Goal: Information Seeking & Learning: Compare options

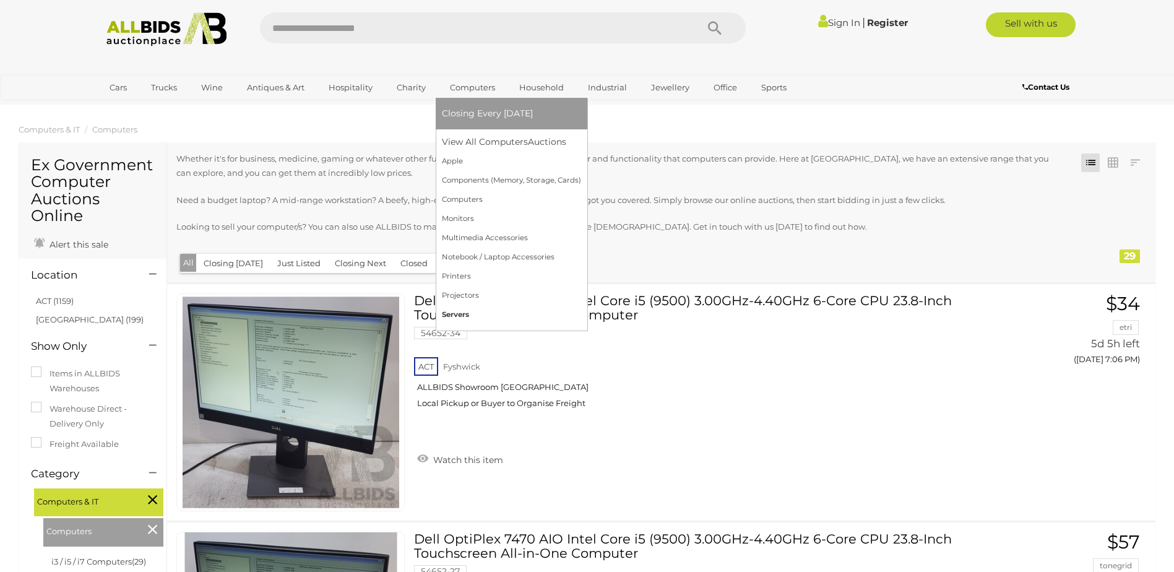
click at [457, 309] on link "Servers" at bounding box center [511, 314] width 139 height 19
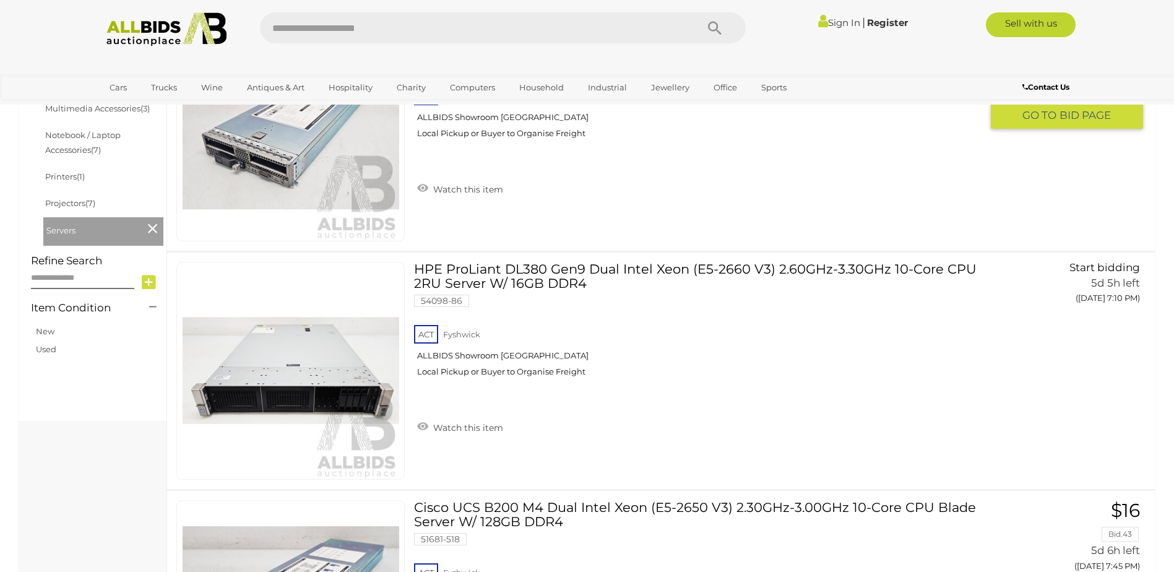
scroll to position [495, 0]
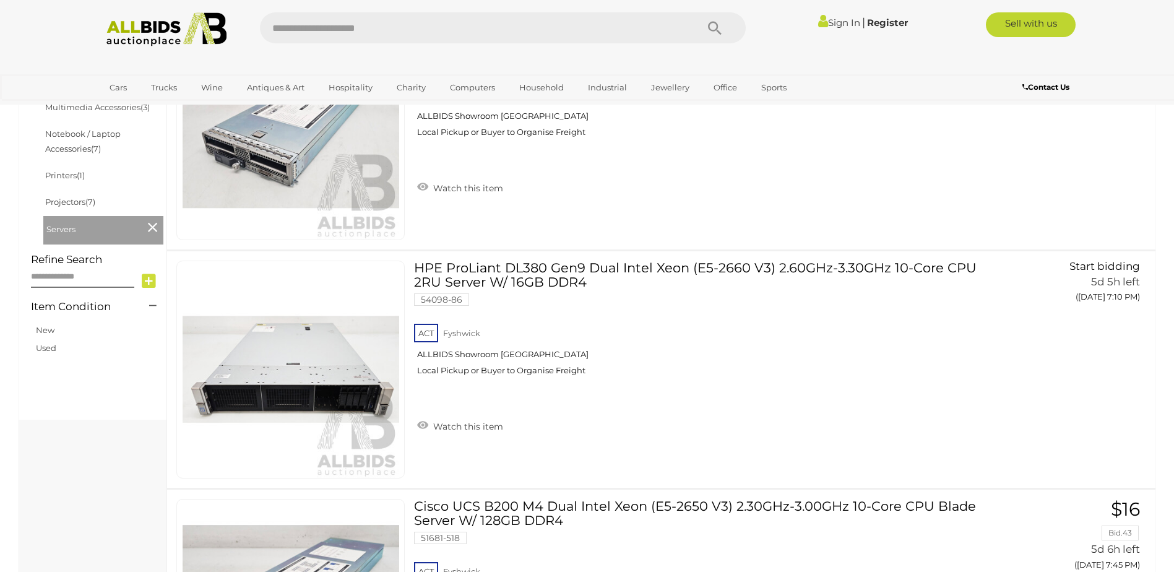
click at [837, 25] on link "Sign In" at bounding box center [839, 23] width 42 height 12
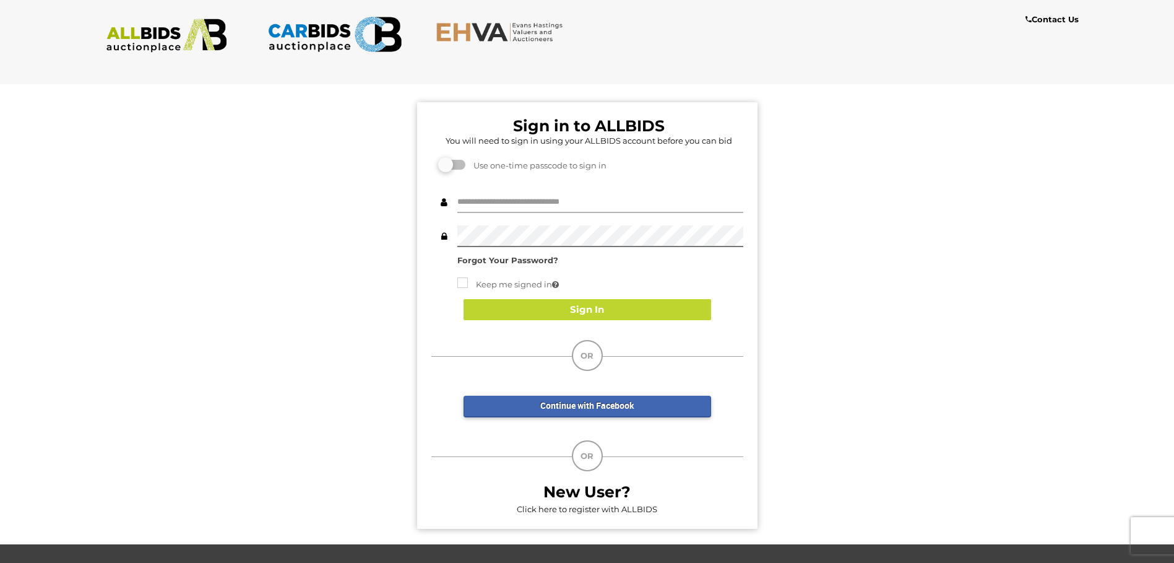
click at [576, 205] on input "text" at bounding box center [600, 202] width 286 height 22
type input "**********"
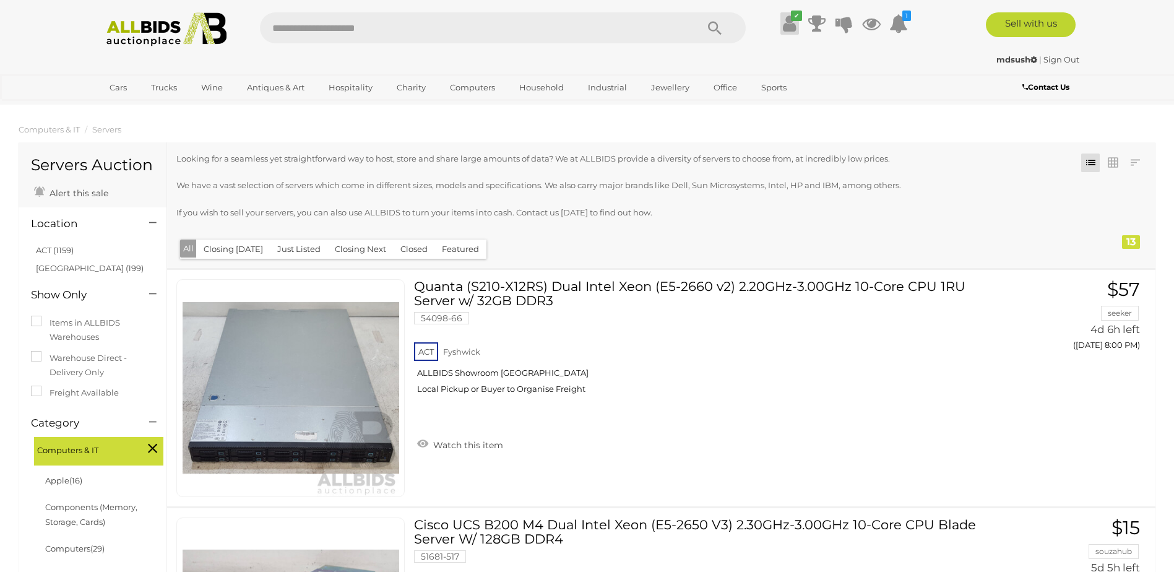
click at [792, 28] on icon at bounding box center [789, 23] width 13 height 22
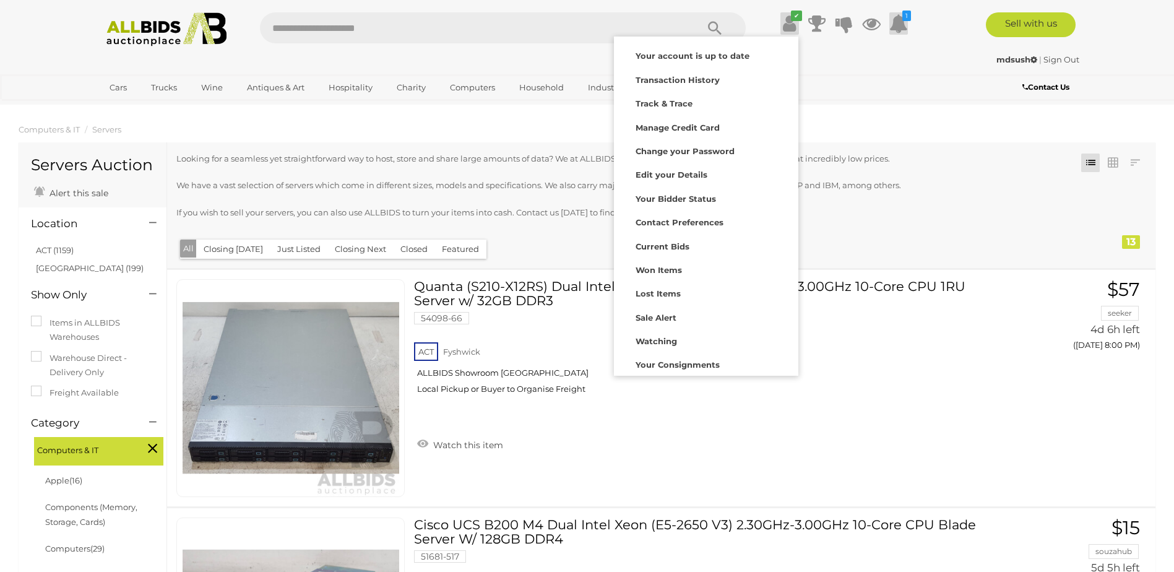
click at [906, 25] on icon at bounding box center [898, 23] width 19 height 22
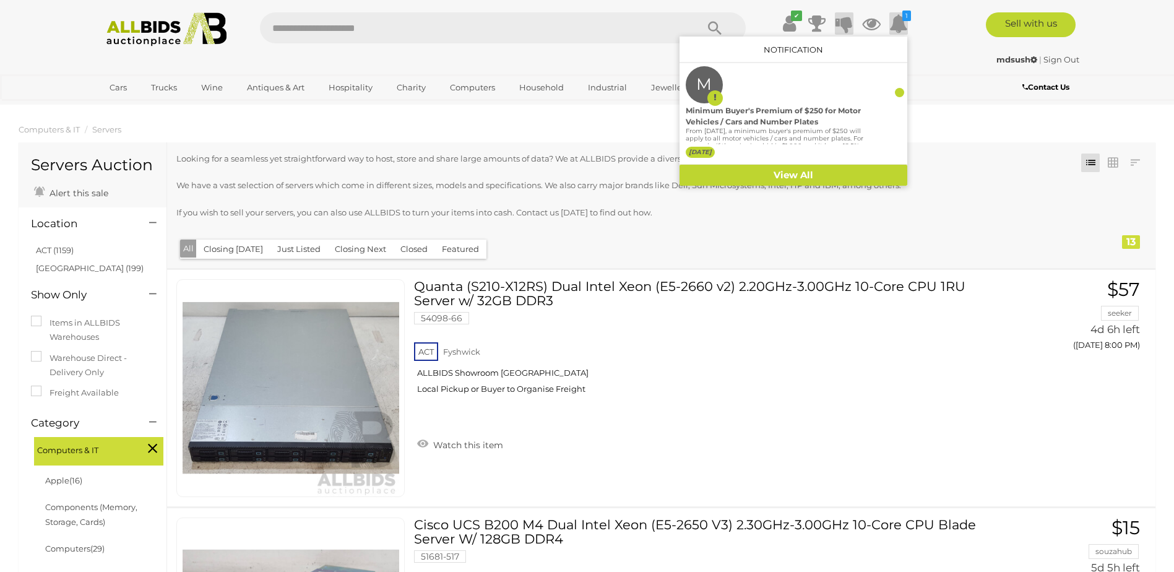
click at [840, 25] on icon at bounding box center [844, 23] width 17 height 22
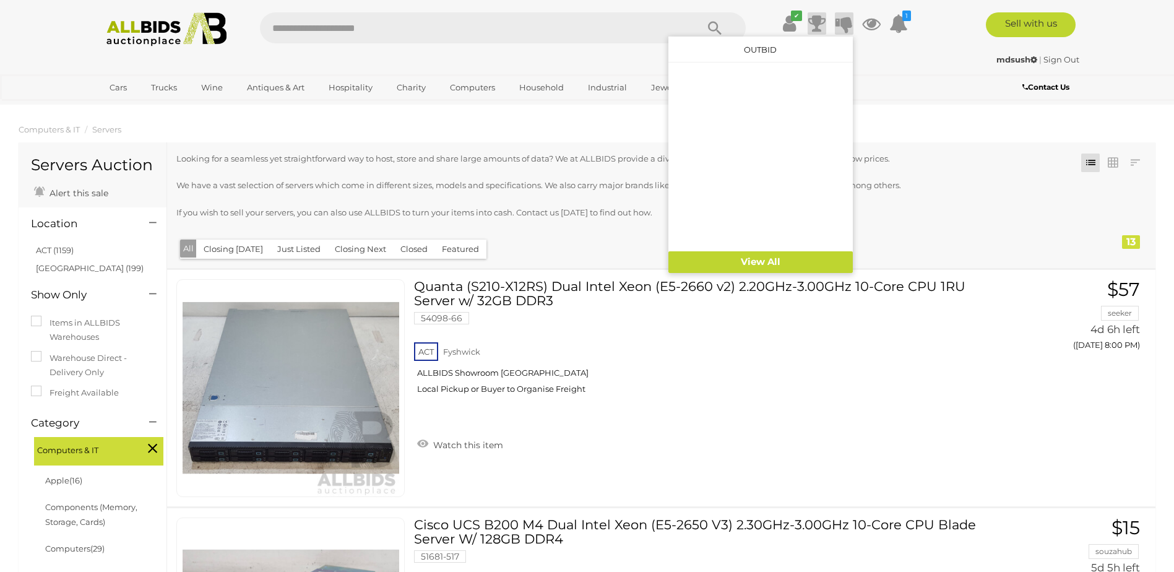
click at [810, 26] on icon at bounding box center [816, 23] width 17 height 22
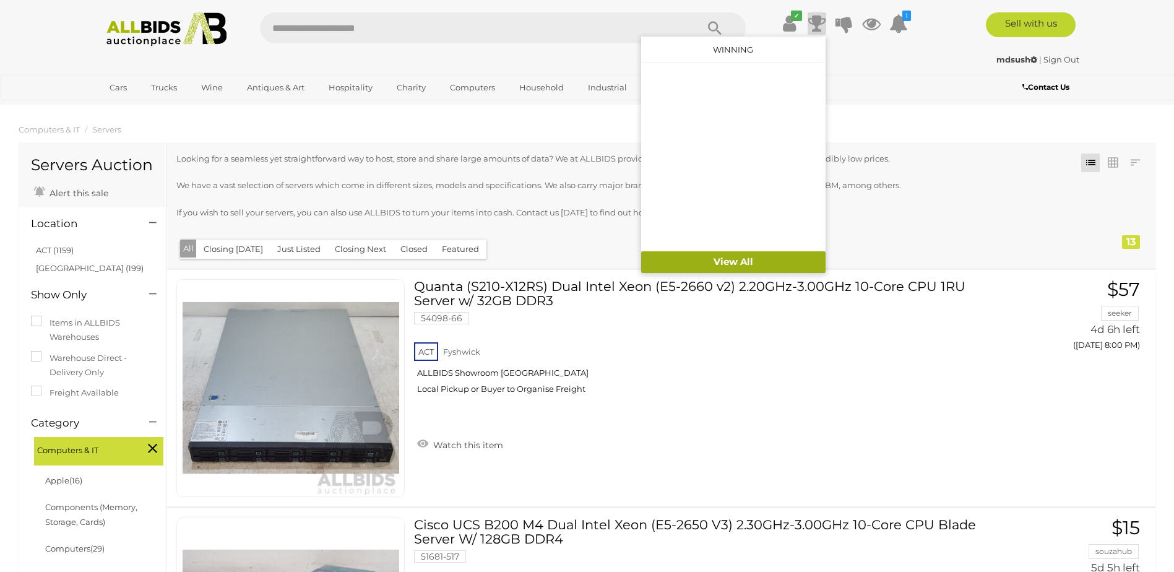
click at [746, 256] on link "View All" at bounding box center [733, 262] width 184 height 22
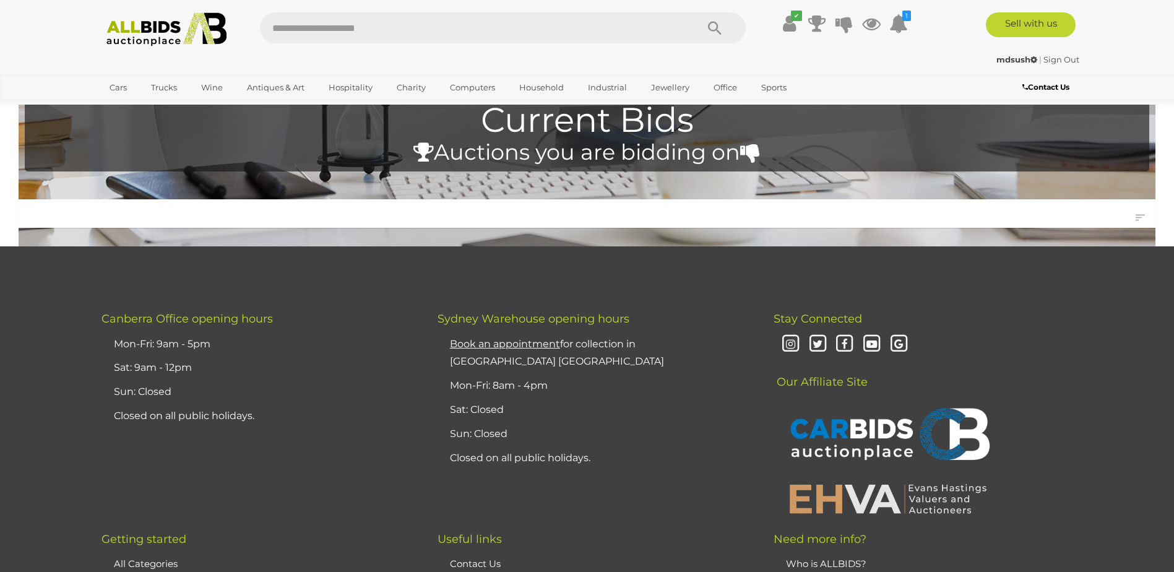
scroll to position [62, 0]
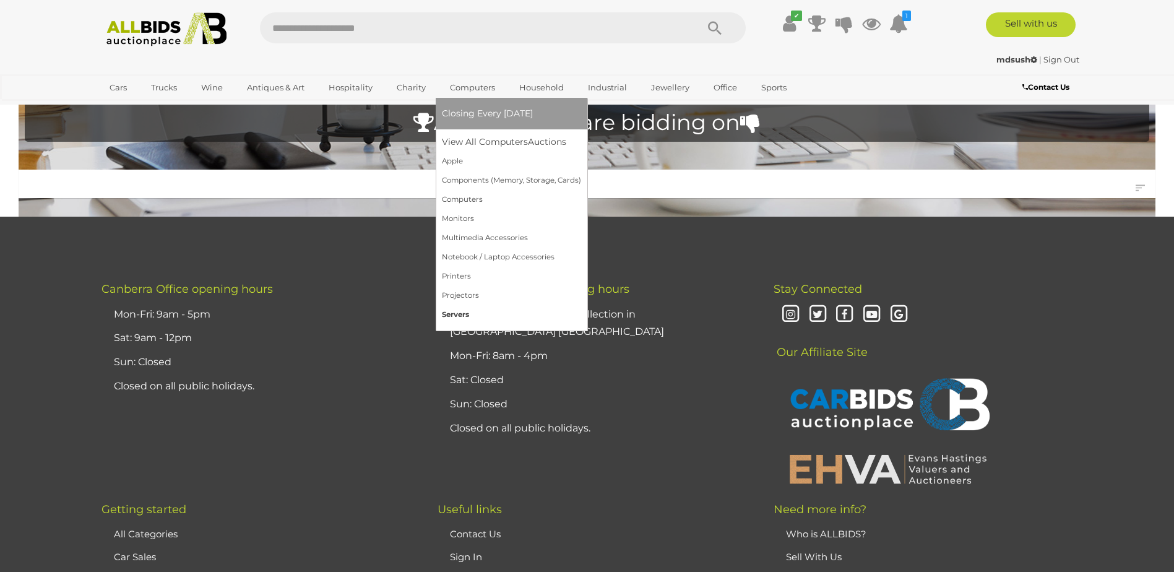
click at [464, 311] on link "Servers" at bounding box center [511, 314] width 139 height 19
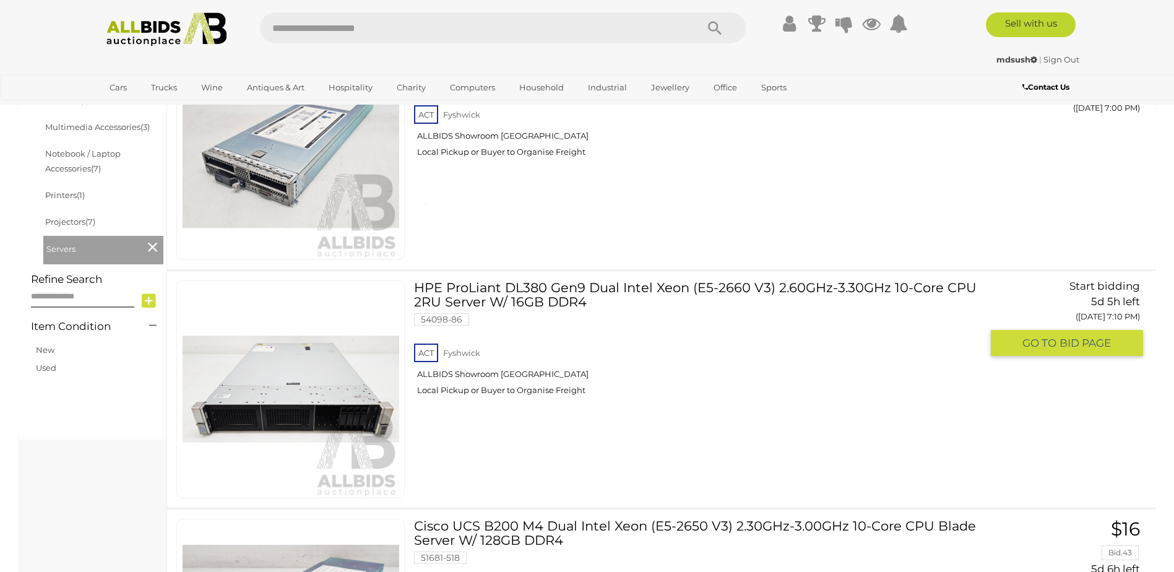
scroll to position [495, 0]
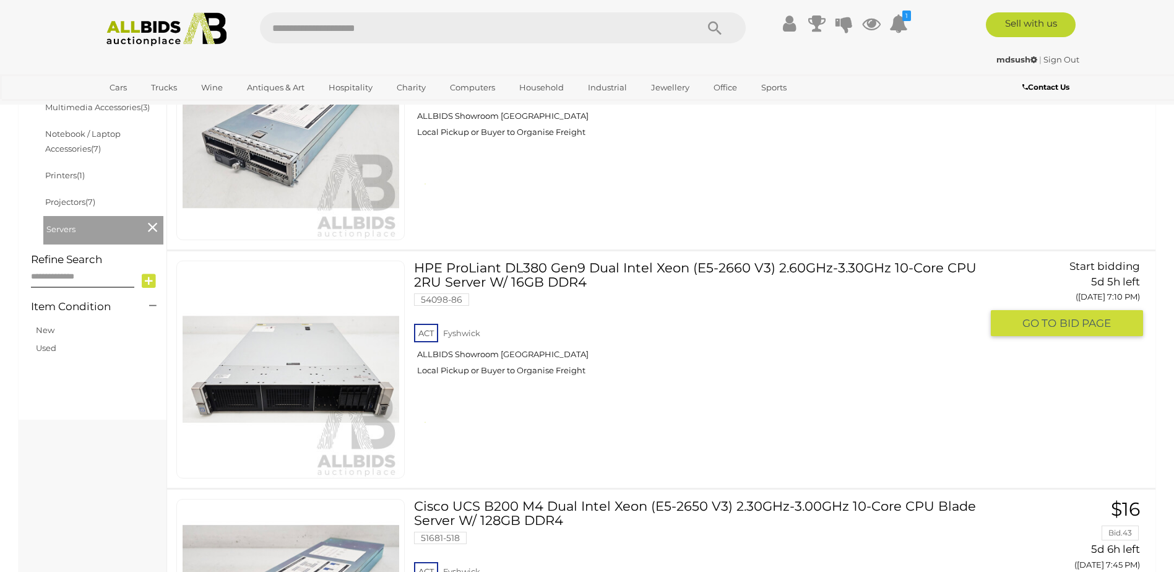
click at [552, 275] on link "HPE ProLiant DL380 Gen9 Dual Intel Xeon (E5-2660 V3) 2.60GHz-3.30GHz 10-Core CP…" at bounding box center [702, 323] width 558 height 124
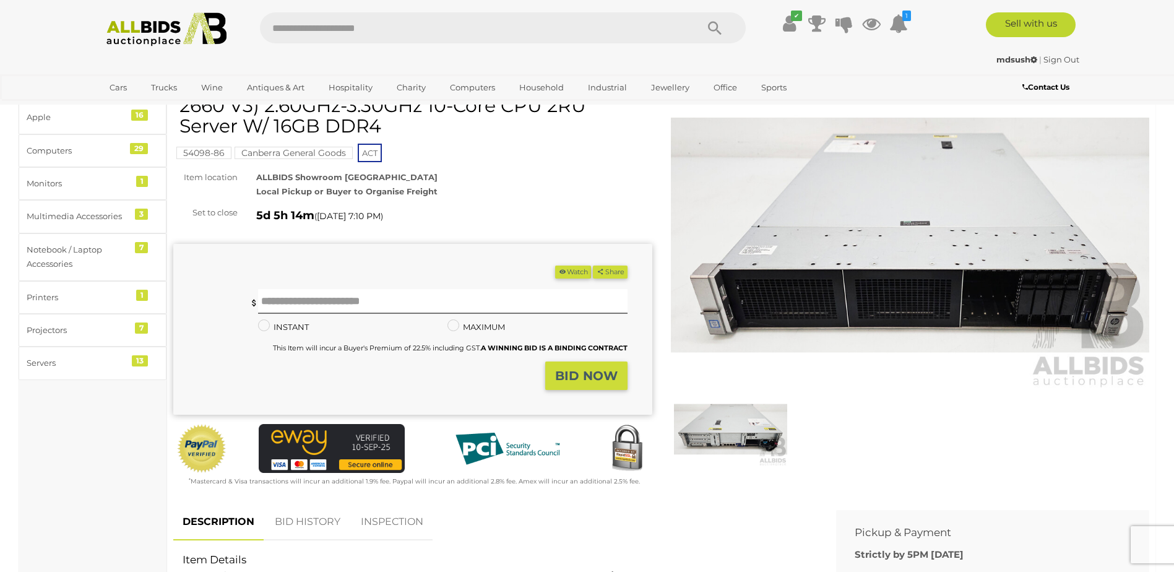
scroll to position [186, 0]
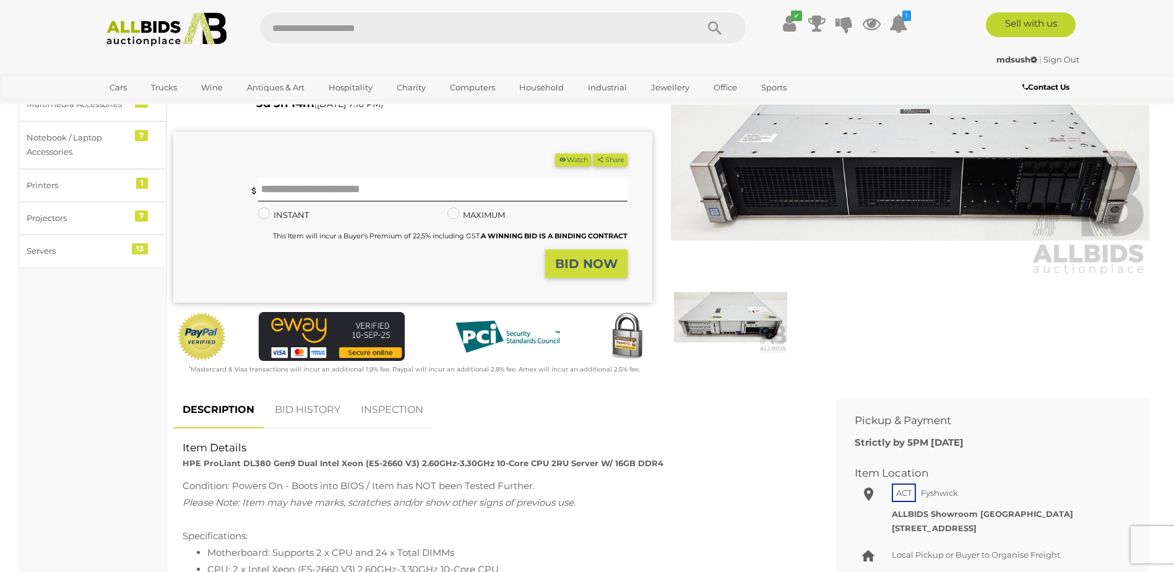
click at [870, 197] on img at bounding box center [910, 123] width 479 height 309
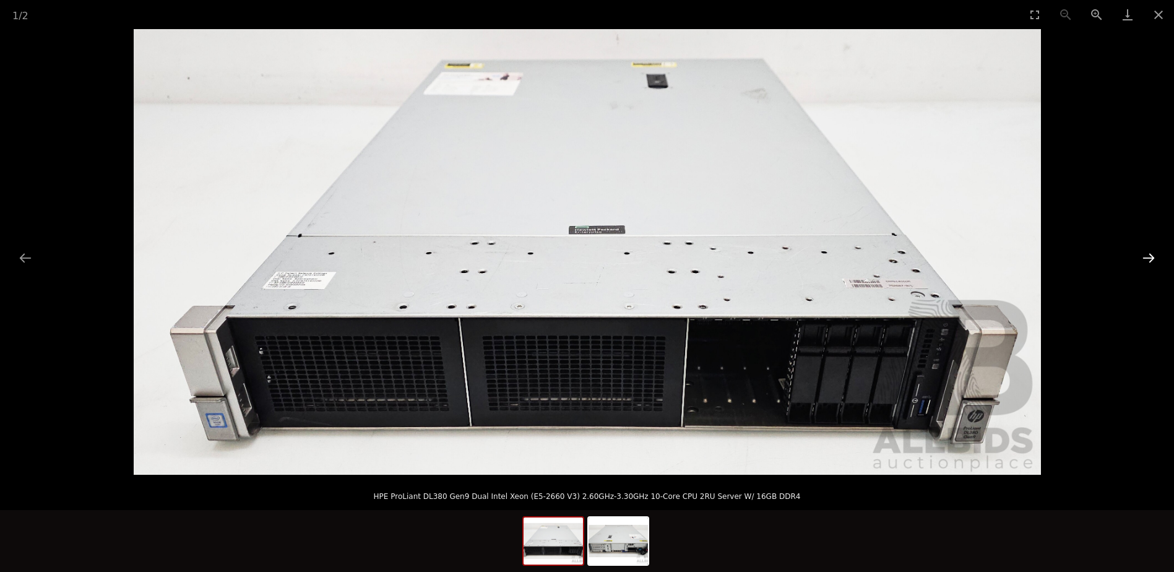
click at [1141, 254] on button "Next slide" at bounding box center [1149, 258] width 26 height 24
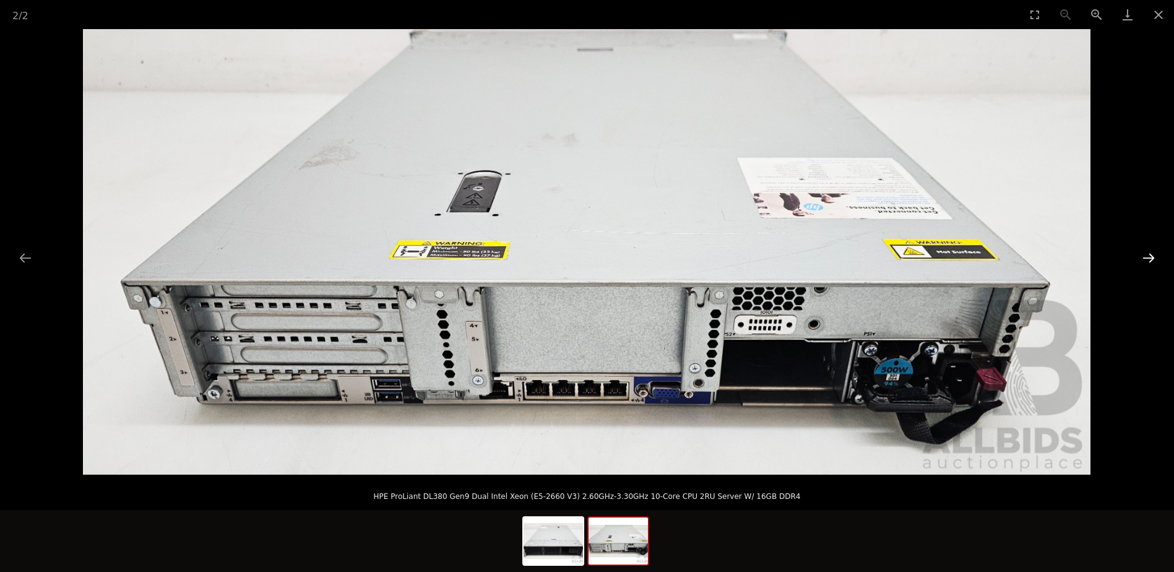
click at [1141, 254] on button "Next slide" at bounding box center [1149, 258] width 26 height 24
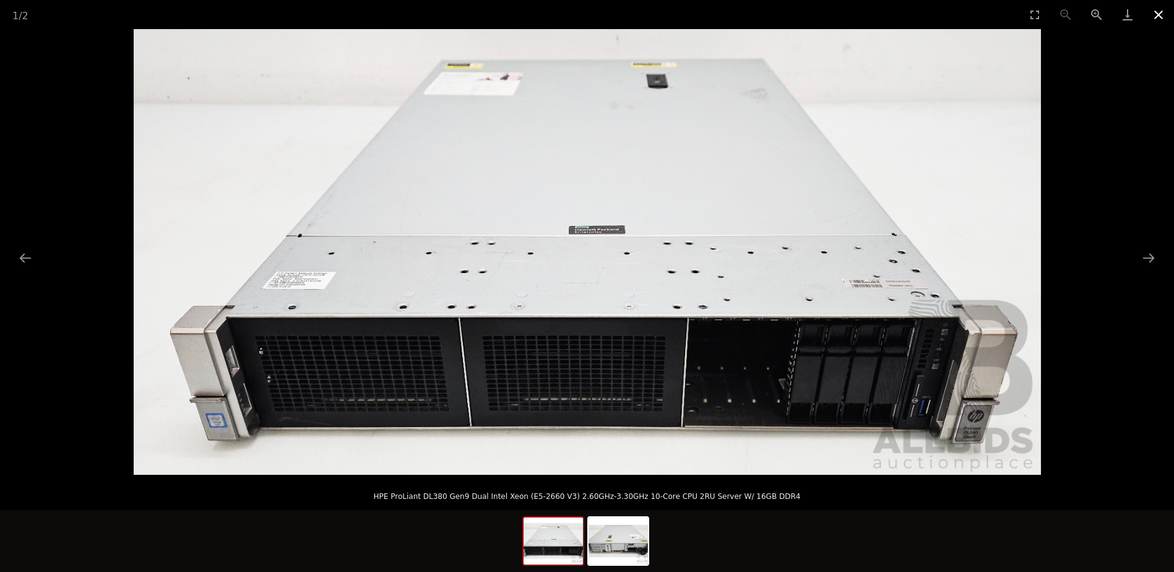
click at [1155, 9] on button "Close gallery" at bounding box center [1158, 14] width 31 height 29
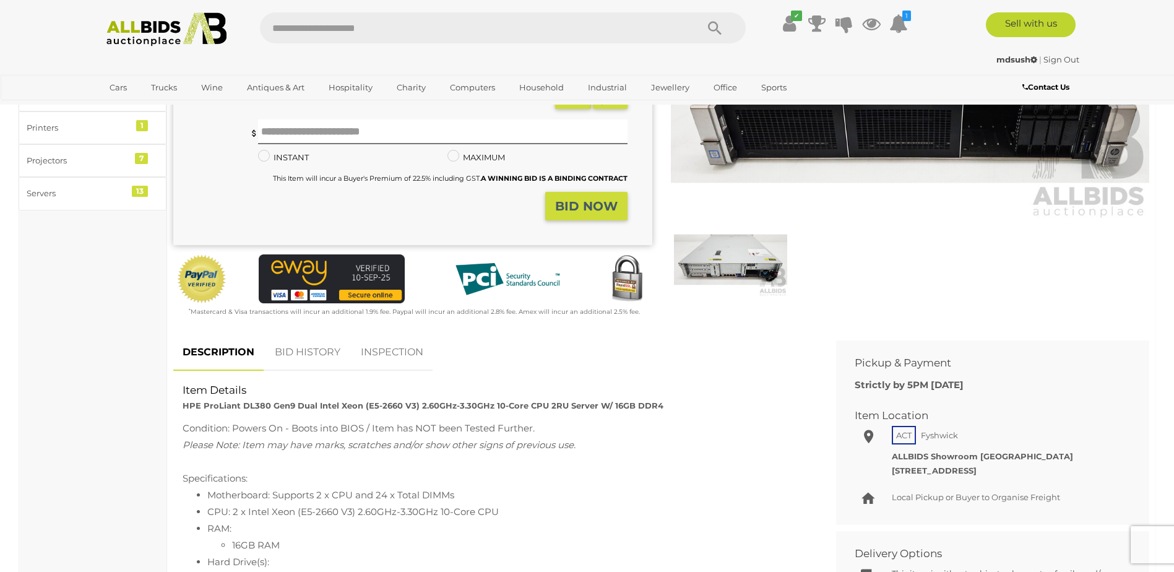
scroll to position [371, 0]
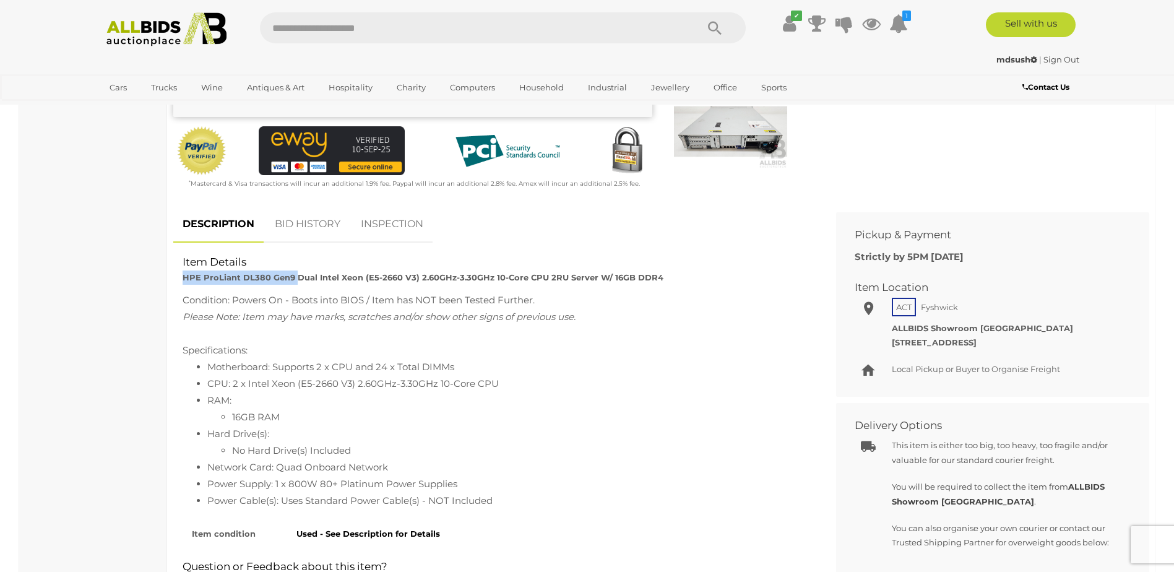
drag, startPoint x: 181, startPoint y: 279, endPoint x: 296, endPoint y: 280, distance: 114.5
click at [296, 280] on div "Item Details HPE ProLiant DL380 Gen9 Dual Intel Xeon (E5-2660 V3) 2.60GHz-3.30G…" at bounding box center [495, 270] width 644 height 30
drag, startPoint x: 296, startPoint y: 280, endPoint x: 274, endPoint y: 281, distance: 21.7
copy strong "HPE ProLiant DL380 Gen9"
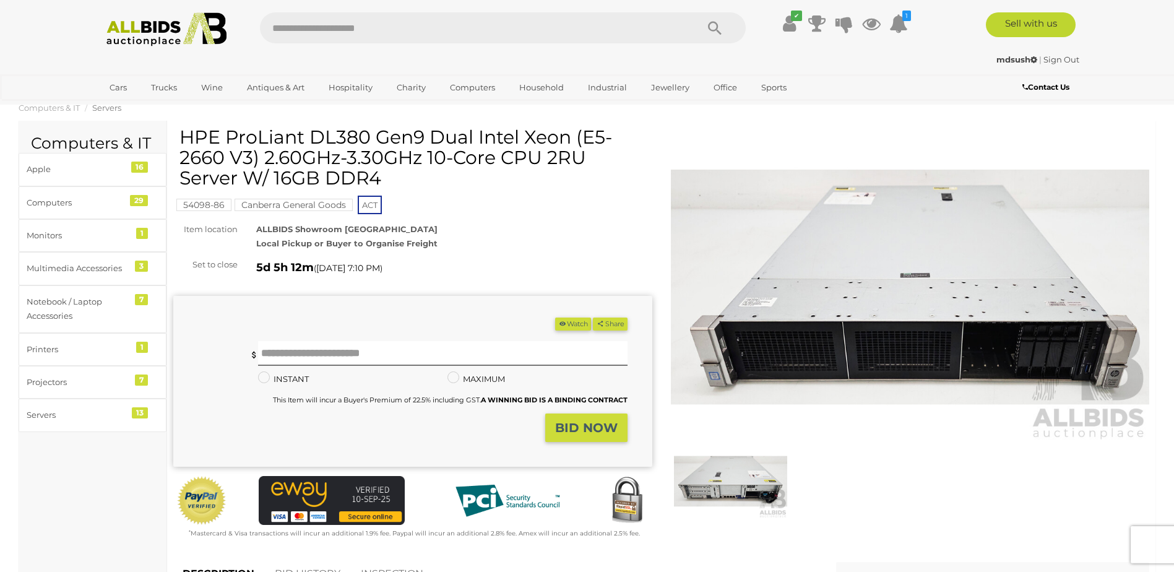
scroll to position [0, 0]
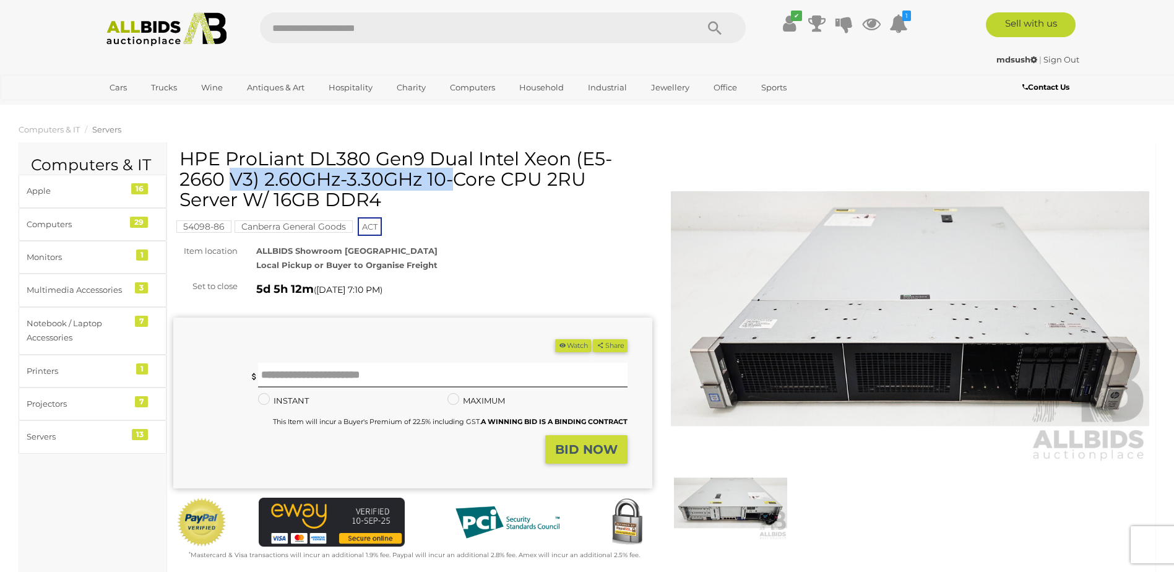
drag, startPoint x: 181, startPoint y: 162, endPoint x: 422, endPoint y: 161, distance: 240.8
click at [422, 161] on h1 "HPE ProLiant DL380 Gen9 Dual Intel Xeon (E5-2660 V3) 2.60GHz-3.30GHz 10-Core CP…" at bounding box center [414, 179] width 470 height 61
drag, startPoint x: 422, startPoint y: 161, endPoint x: 384, endPoint y: 161, distance: 38.4
click at [892, 389] on img at bounding box center [910, 309] width 479 height 309
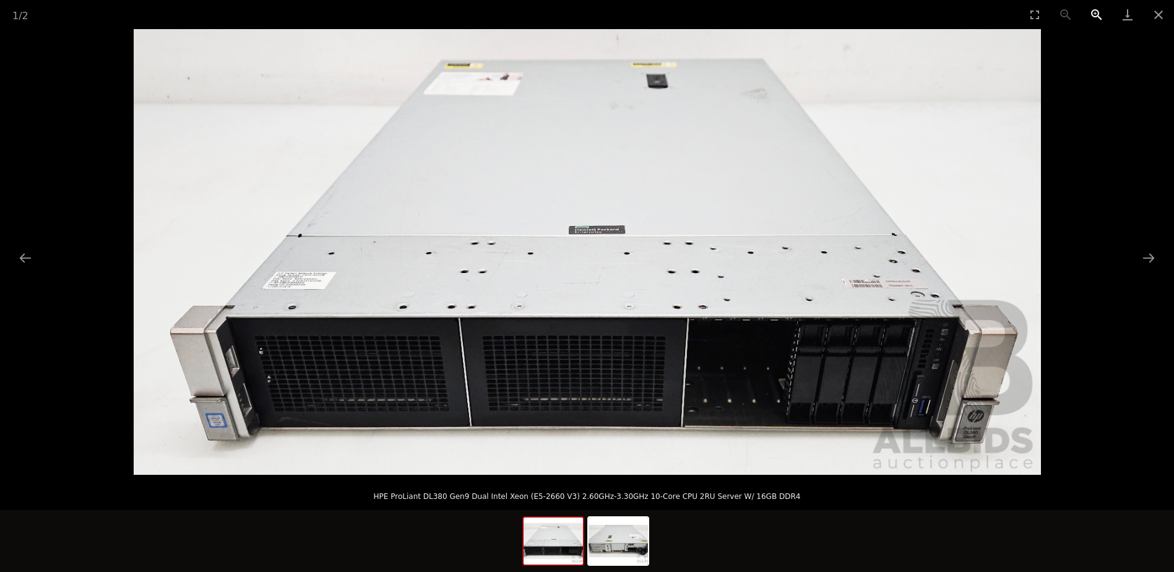
click at [1094, 17] on button "Zoom in" at bounding box center [1096, 14] width 31 height 29
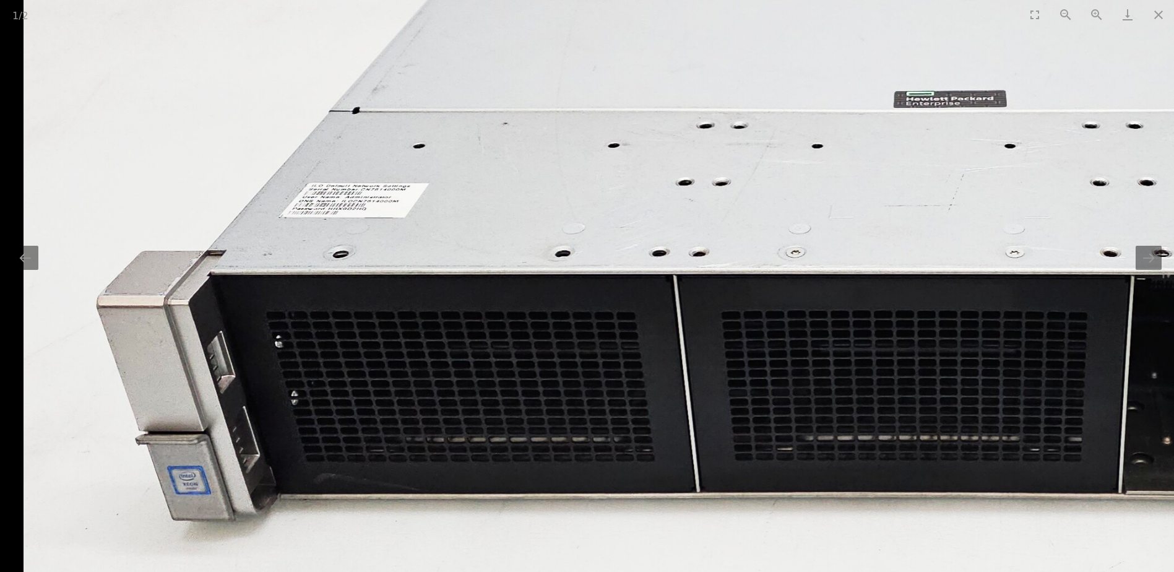
drag, startPoint x: 702, startPoint y: 428, endPoint x: 1157, endPoint y: 360, distance: 459.9
click at [1157, 360] on img at bounding box center [931, 143] width 1814 height 891
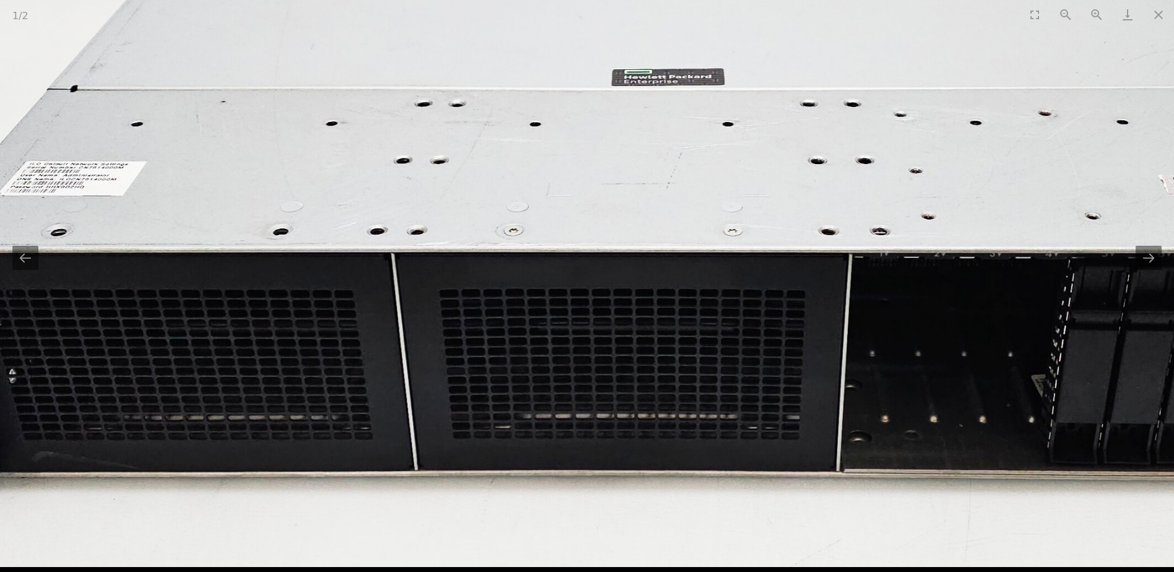
drag, startPoint x: 784, startPoint y: 380, endPoint x: 606, endPoint y: 349, distance: 180.9
click at [606, 349] on img at bounding box center [648, 121] width 1814 height 891
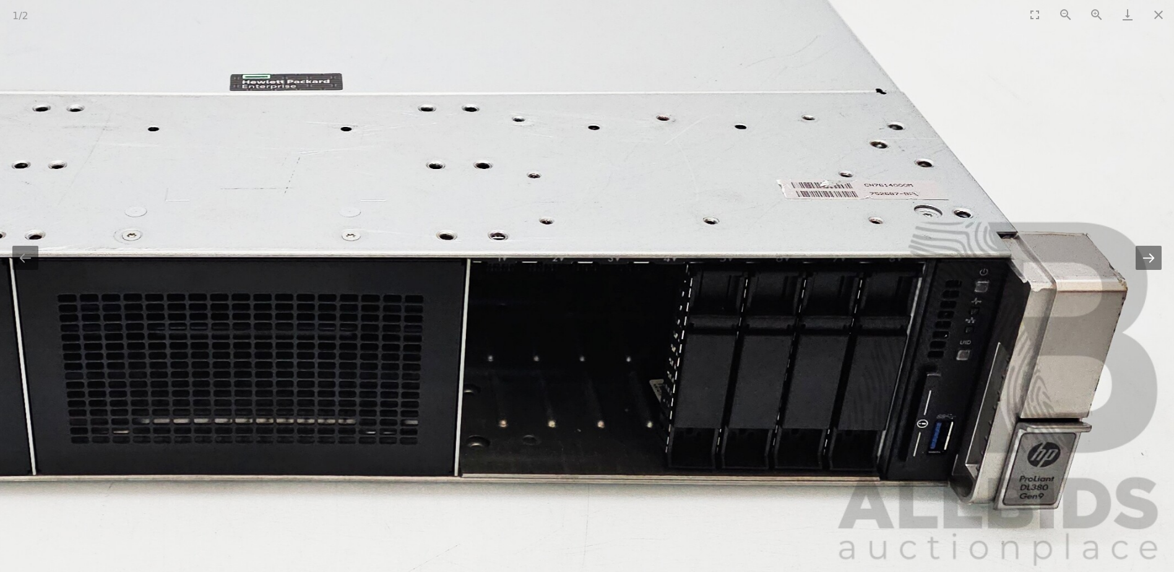
click at [1152, 261] on button "Next slide" at bounding box center [1149, 258] width 26 height 24
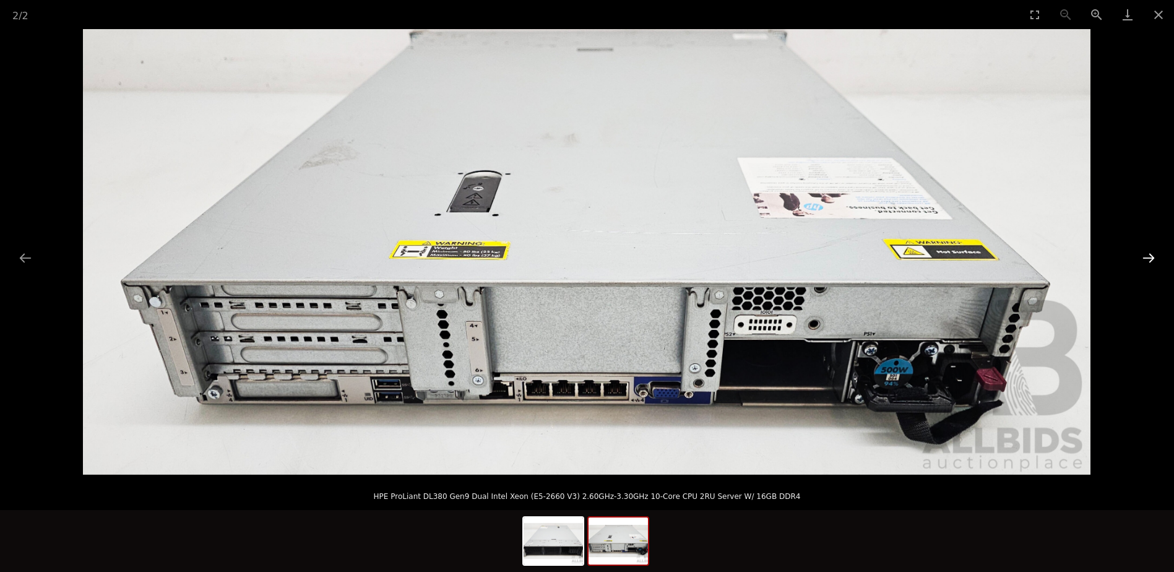
click at [1152, 258] on button "Next slide" at bounding box center [1149, 258] width 26 height 24
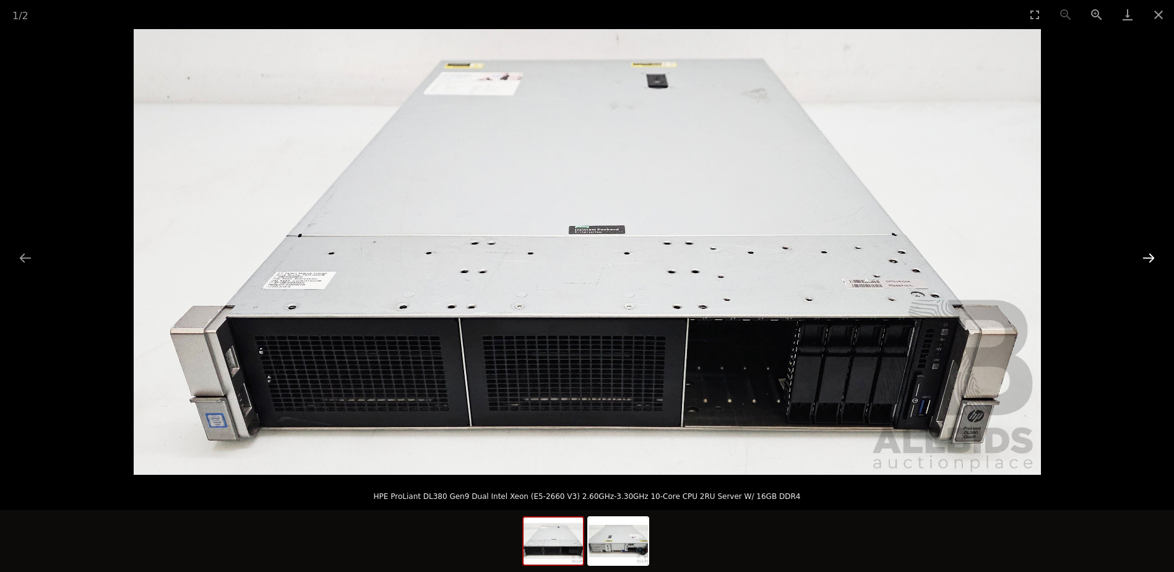
click at [1152, 258] on button "Next slide" at bounding box center [1149, 258] width 26 height 24
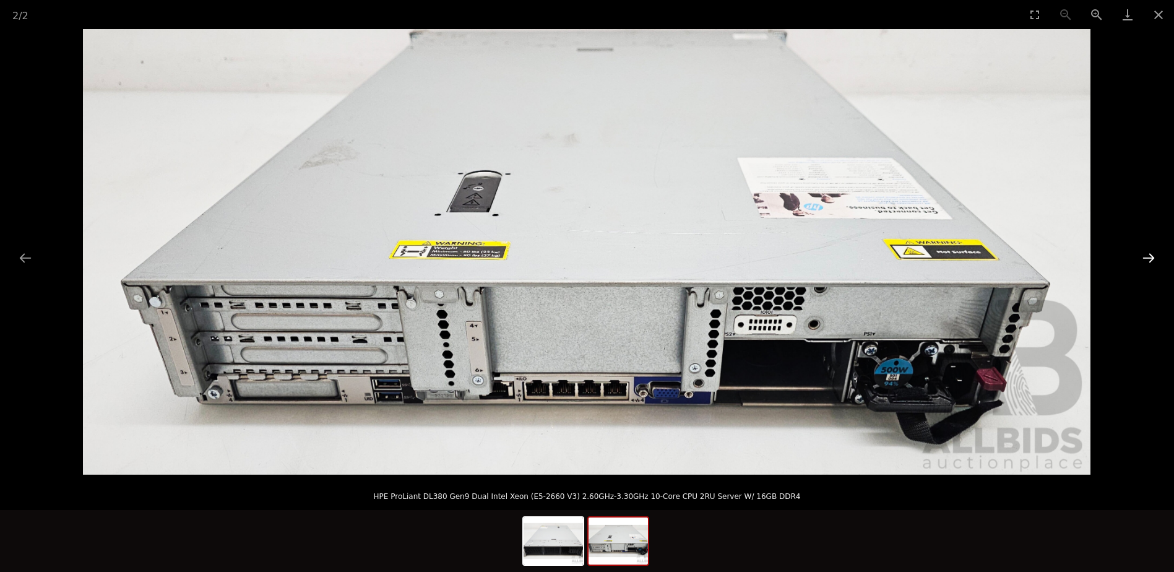
click at [1153, 257] on button "Next slide" at bounding box center [1149, 258] width 26 height 24
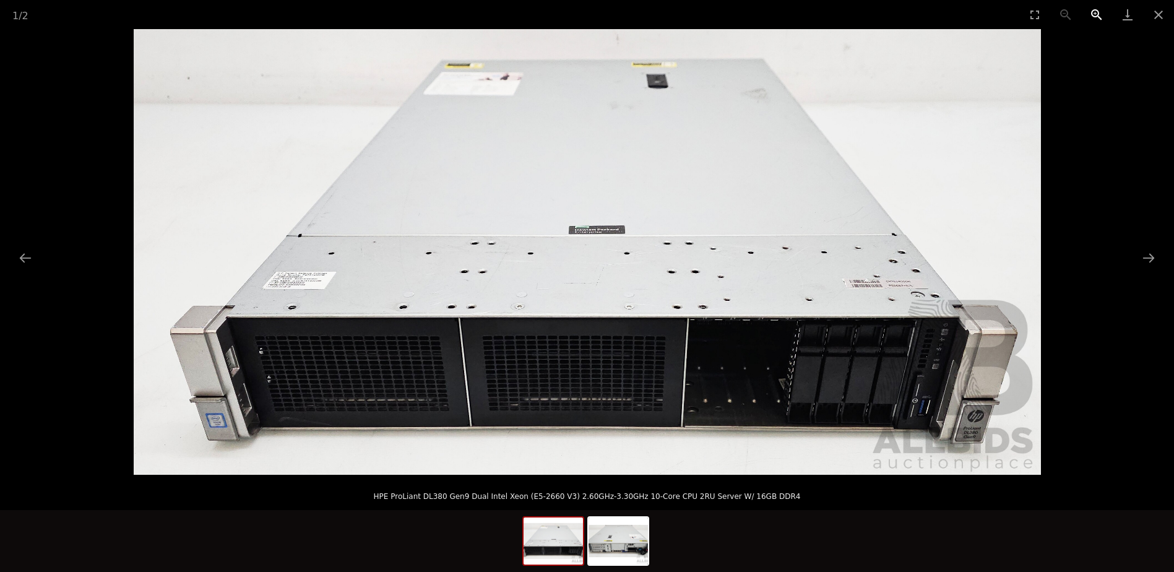
click at [1090, 12] on button "Zoom in" at bounding box center [1096, 14] width 31 height 29
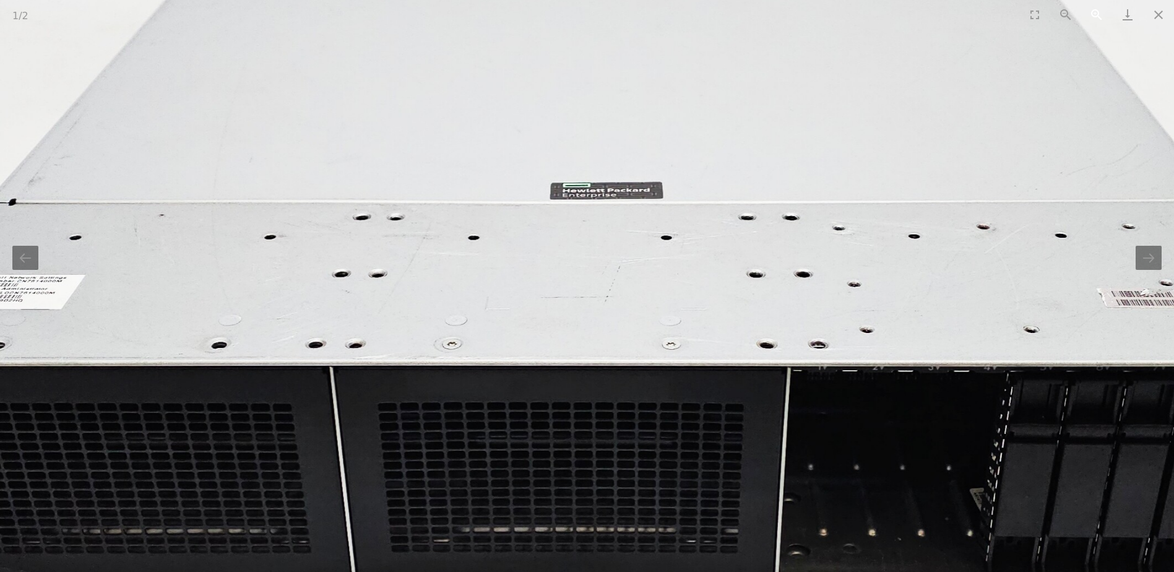
click at [1090, 12] on button "Zoom in" at bounding box center [1096, 14] width 31 height 29
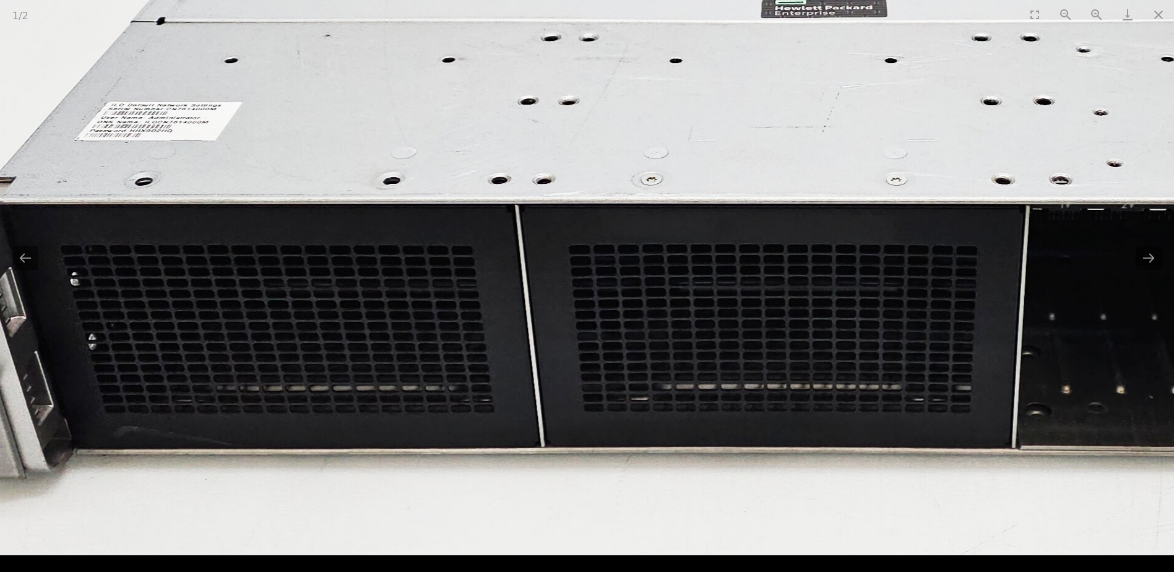
drag, startPoint x: 560, startPoint y: 331, endPoint x: 799, endPoint y: 48, distance: 370.7
click at [799, 49] on img at bounding box center [802, 57] width 2025 height 995
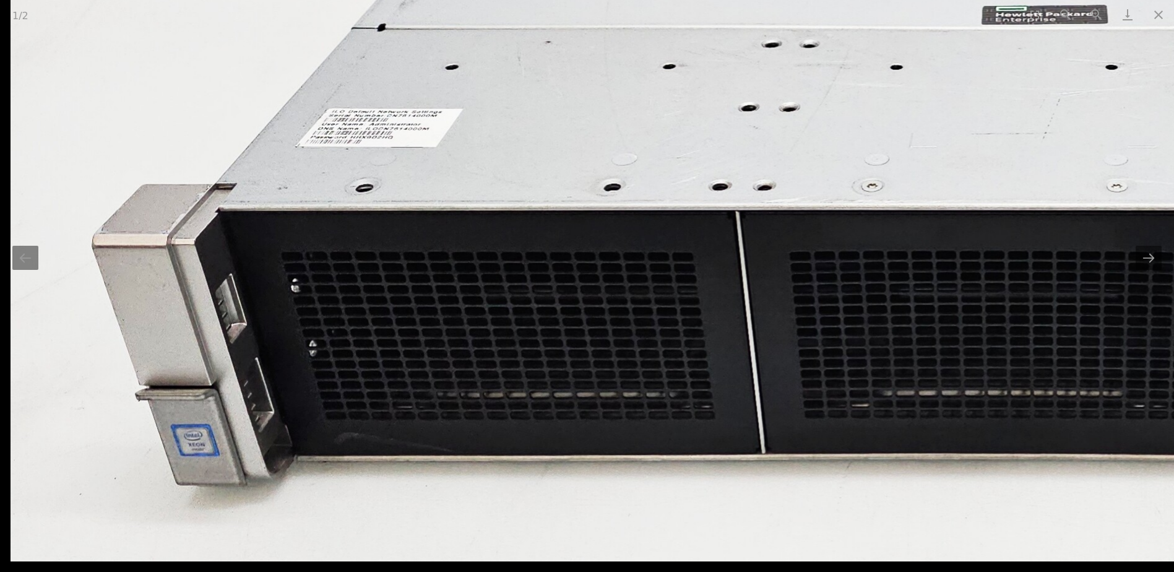
drag, startPoint x: 951, startPoint y: 429, endPoint x: 1013, endPoint y: 367, distance: 87.1
click at [1013, 367] on img at bounding box center [1023, 64] width 2025 height 995
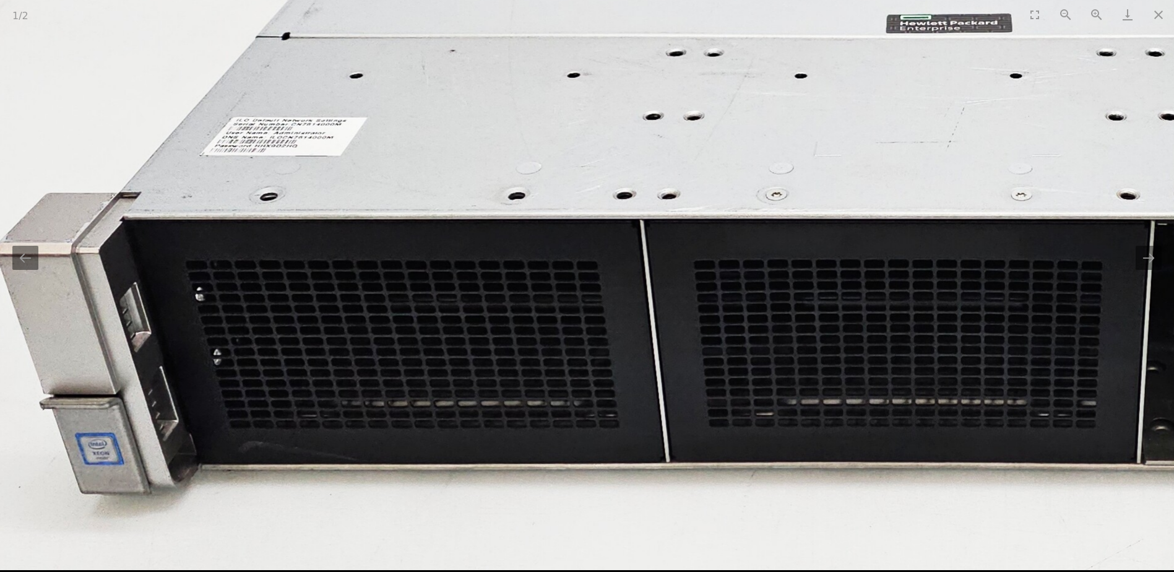
drag, startPoint x: 1010, startPoint y: 364, endPoint x: 373, endPoint y: 300, distance: 640.1
click at [374, 300] on img at bounding box center [927, 72] width 2025 height 995
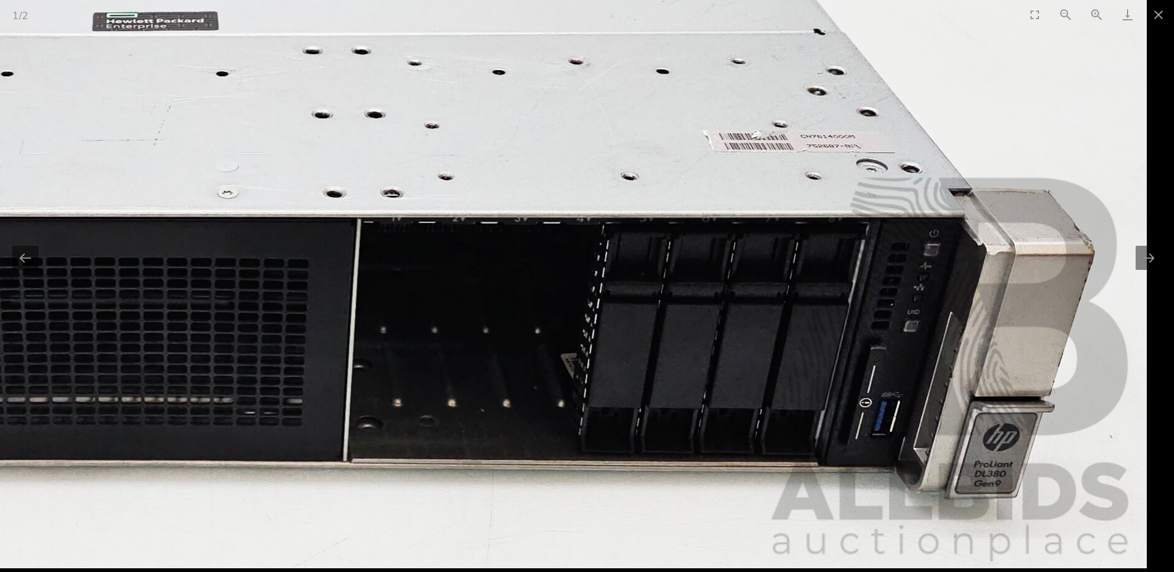
drag, startPoint x: 909, startPoint y: 348, endPoint x: 743, endPoint y: 326, distance: 166.8
click at [743, 326] on img at bounding box center [133, 71] width 2025 height 995
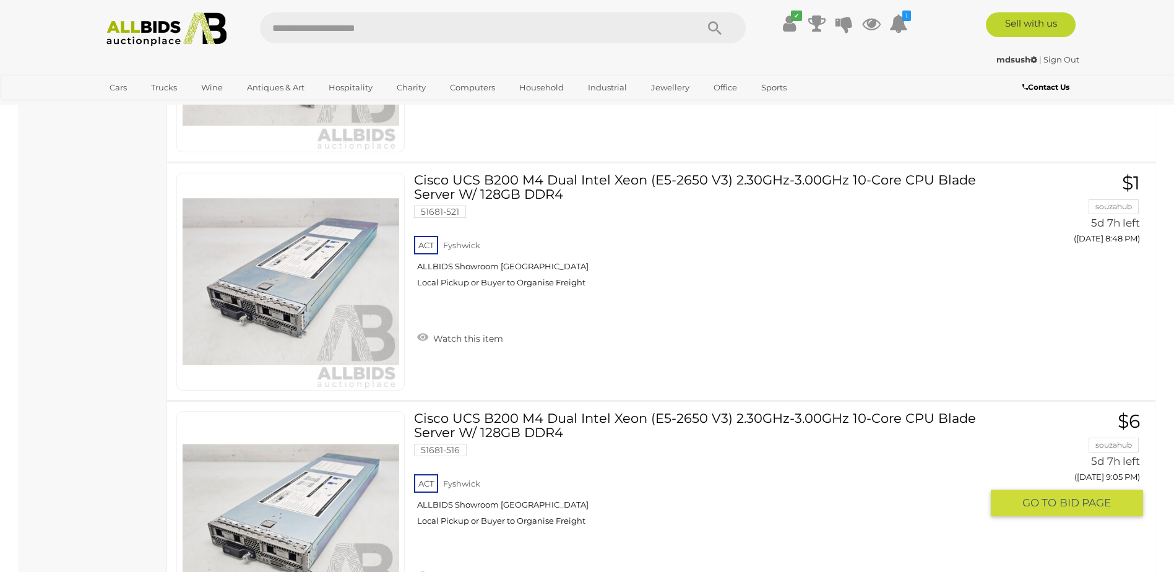
scroll to position [2723, 0]
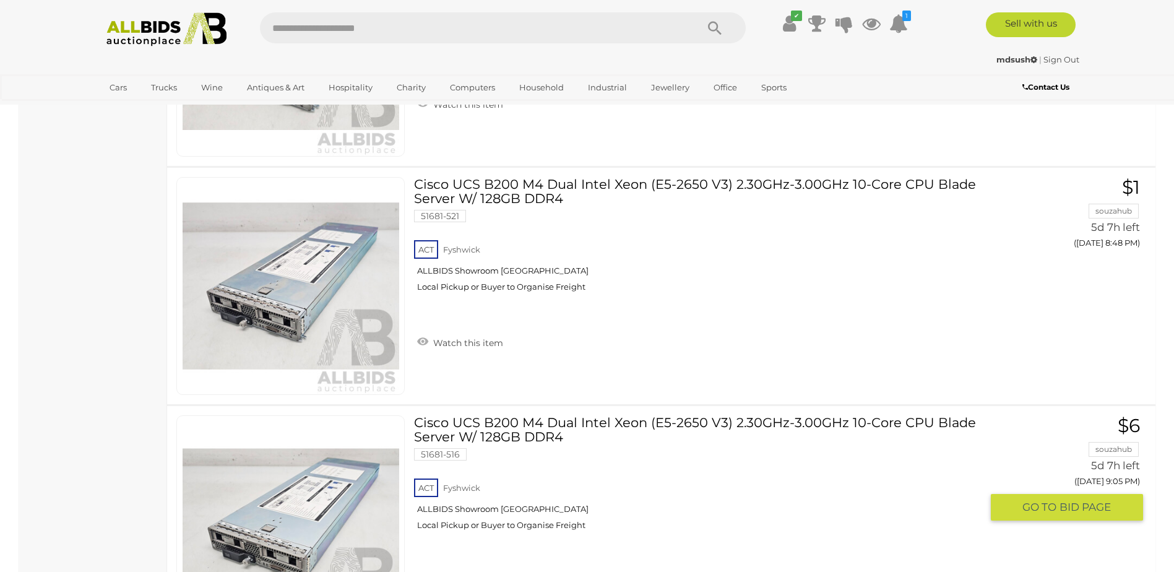
click at [665, 432] on link "Cisco UCS B200 M4 Dual Intel Xeon (E5-2650 V3) 2.30GHz-3.00GHz 10-Core CPU Blad…" at bounding box center [702, 477] width 558 height 124
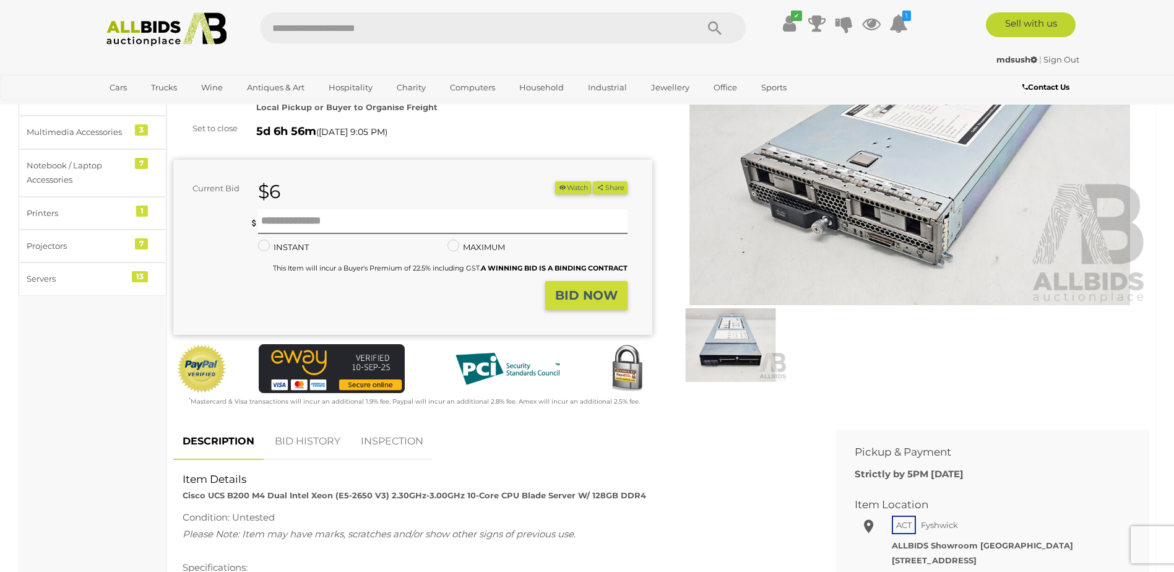
scroll to position [186, 0]
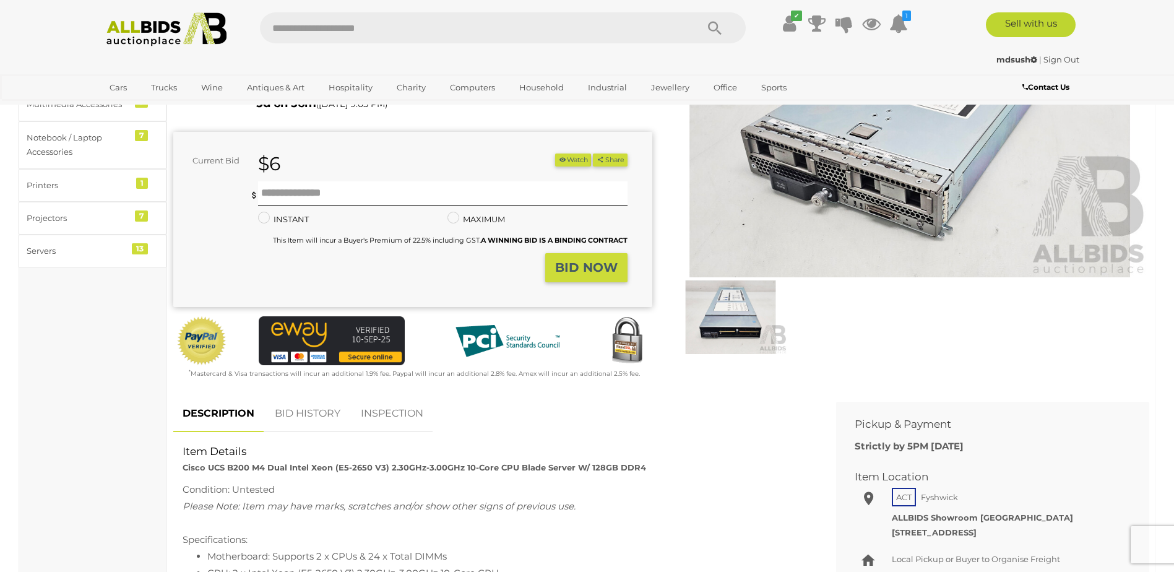
click at [745, 332] on img at bounding box center [730, 316] width 113 height 73
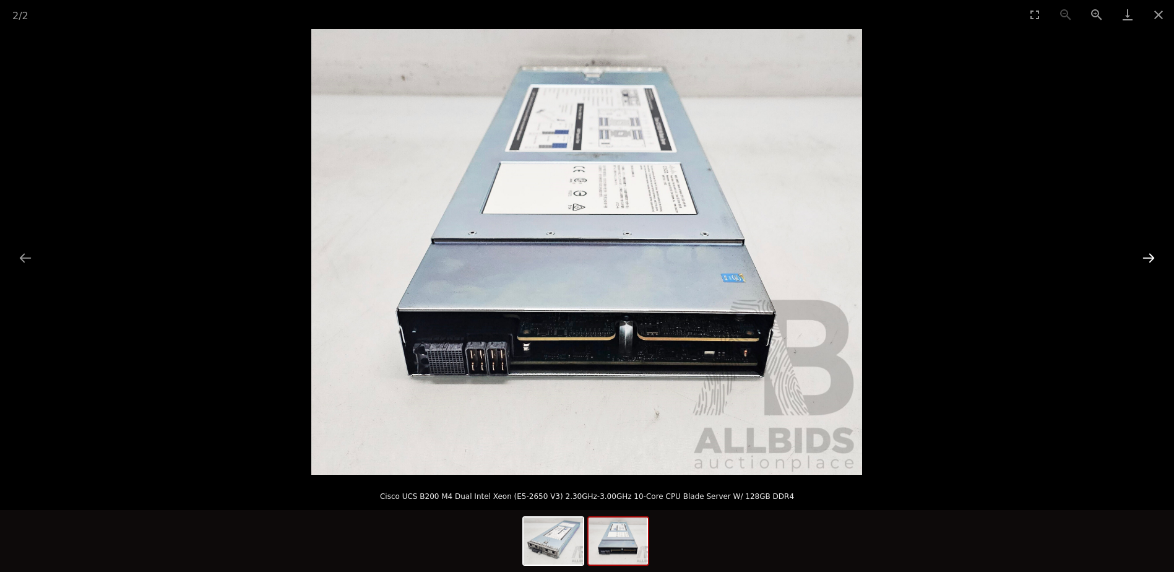
click at [1139, 254] on button "Next slide" at bounding box center [1149, 258] width 26 height 24
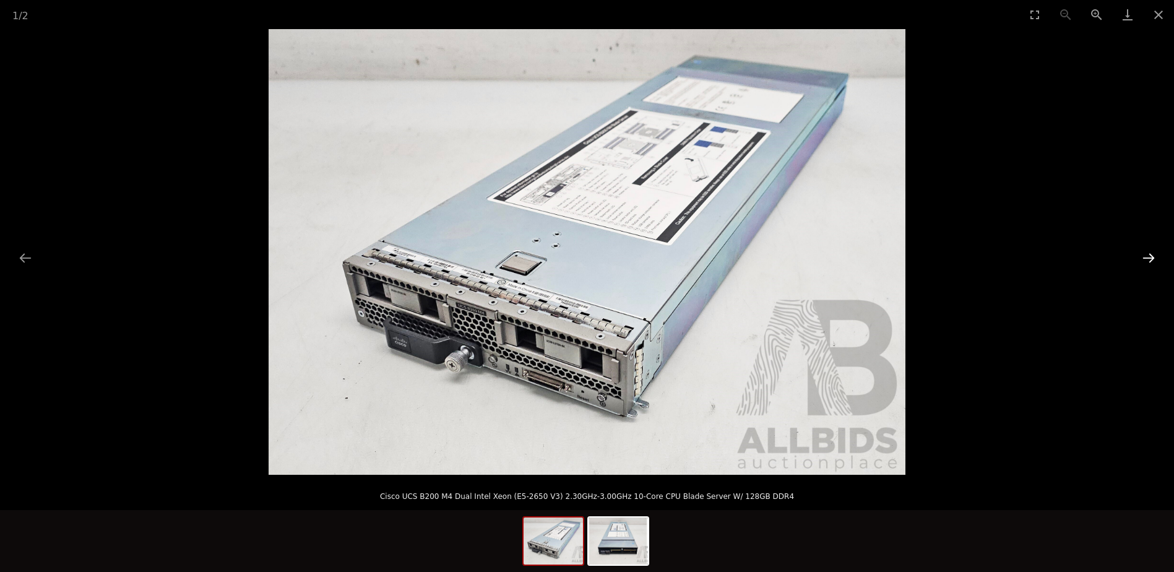
click at [1139, 254] on button "Next slide" at bounding box center [1149, 258] width 26 height 24
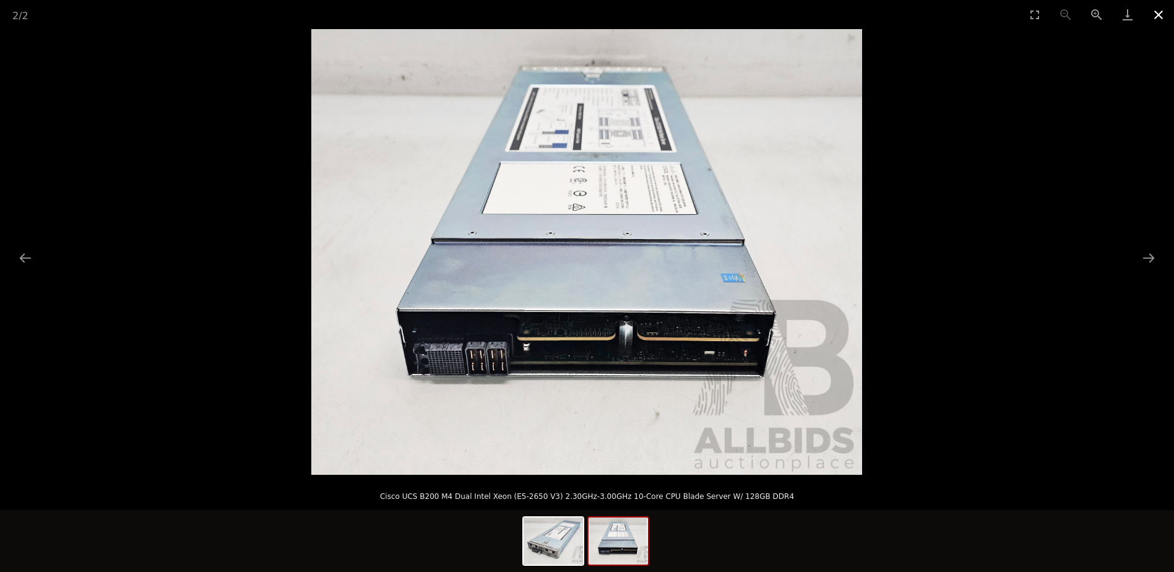
click at [1151, 24] on button "Close gallery" at bounding box center [1158, 14] width 31 height 29
